Goal: Task Accomplishment & Management: Complete application form

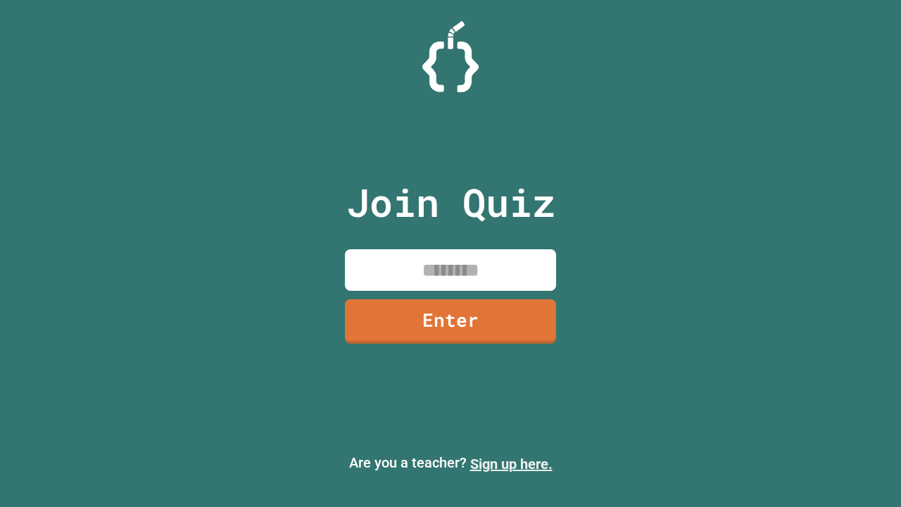
click at [511, 464] on link "Sign up here." at bounding box center [511, 463] width 82 height 17
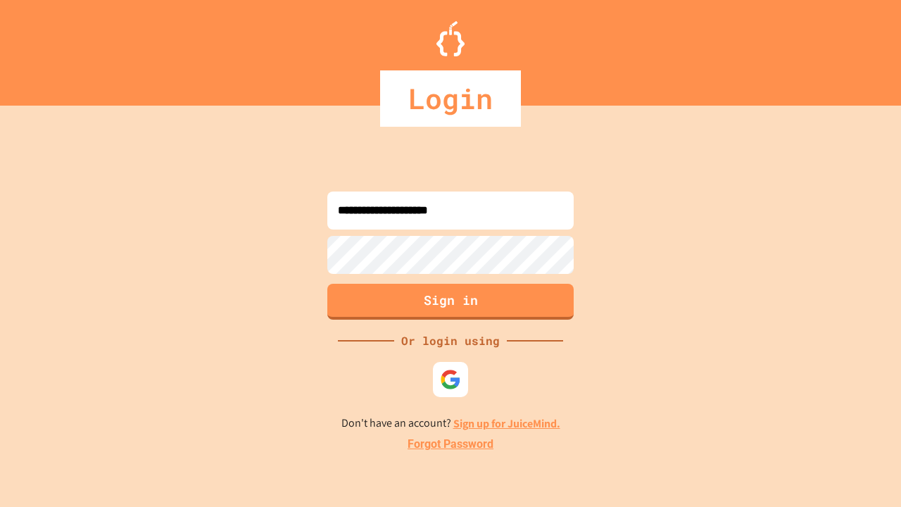
type input "**********"
